Goal: Check status: Check status

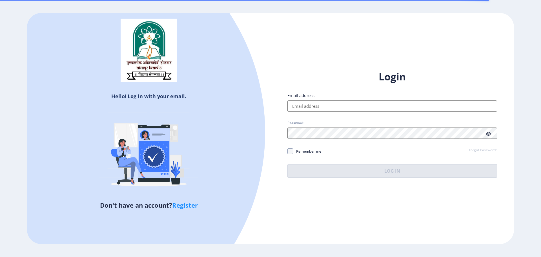
click at [341, 104] on input "Email address:" at bounding box center [392, 105] width 210 height 11
type input "[EMAIL_ADDRESS][DOMAIN_NAME]"
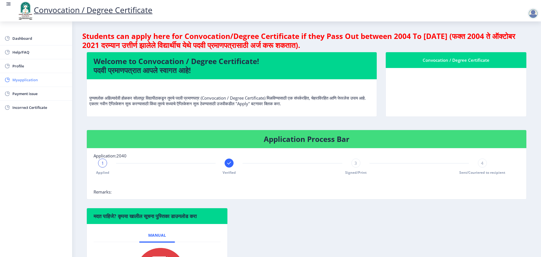
click at [18, 80] on span "Myapplication" at bounding box center [39, 79] width 55 height 7
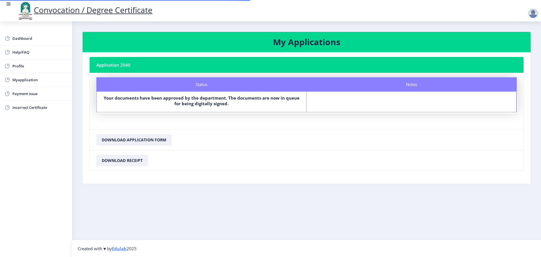
click at [184, 88] on div "Status" at bounding box center [201, 84] width 210 height 14
click at [533, 14] on div at bounding box center [532, 13] width 11 height 11
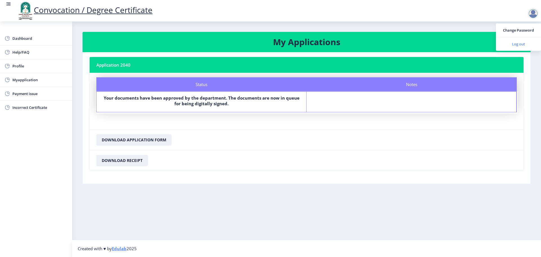
click at [509, 43] on span "Log out" at bounding box center [518, 44] width 36 height 7
